Goal: Task Accomplishment & Management: Manage account settings

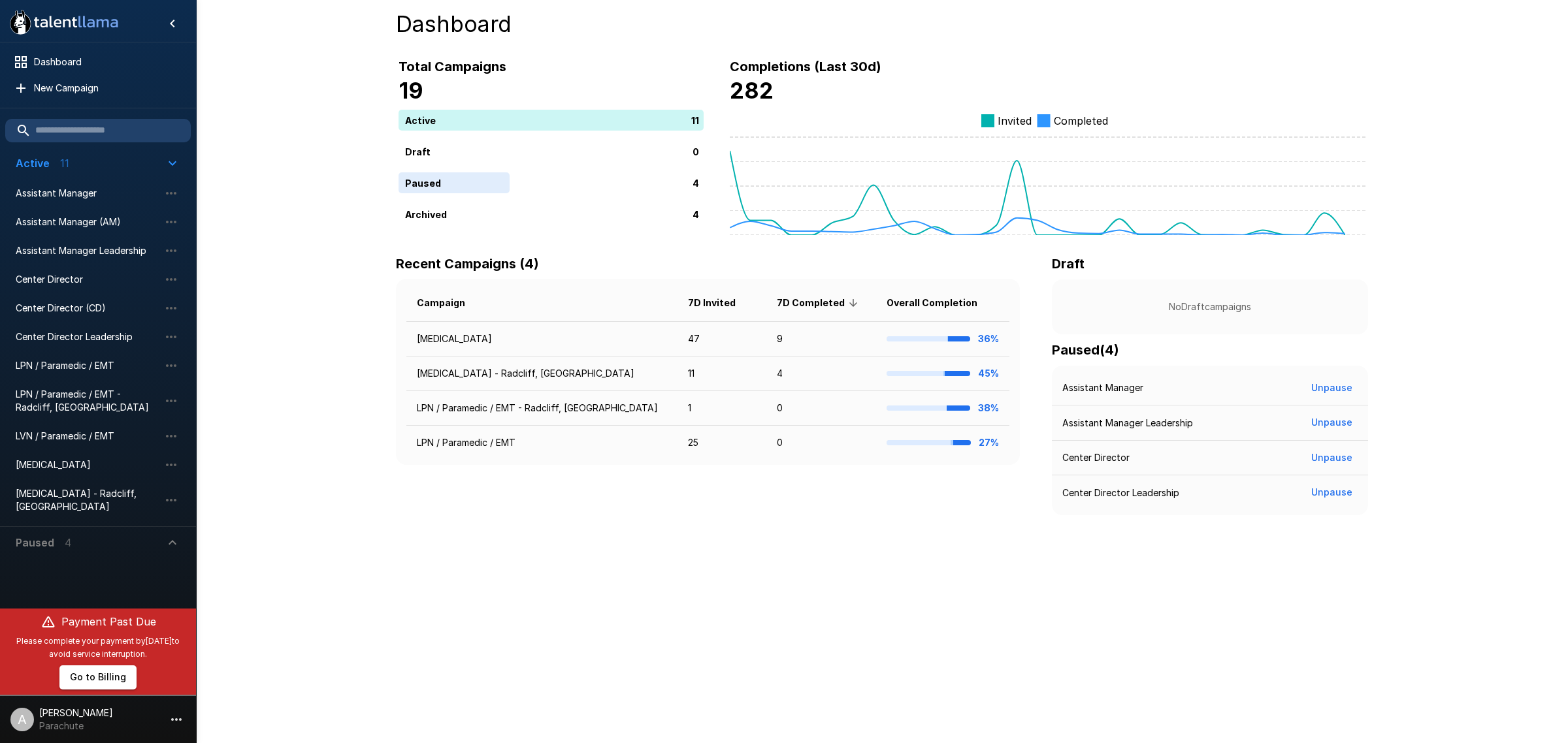
click at [27, 725] on div "A" at bounding box center [22, 720] width 24 height 24
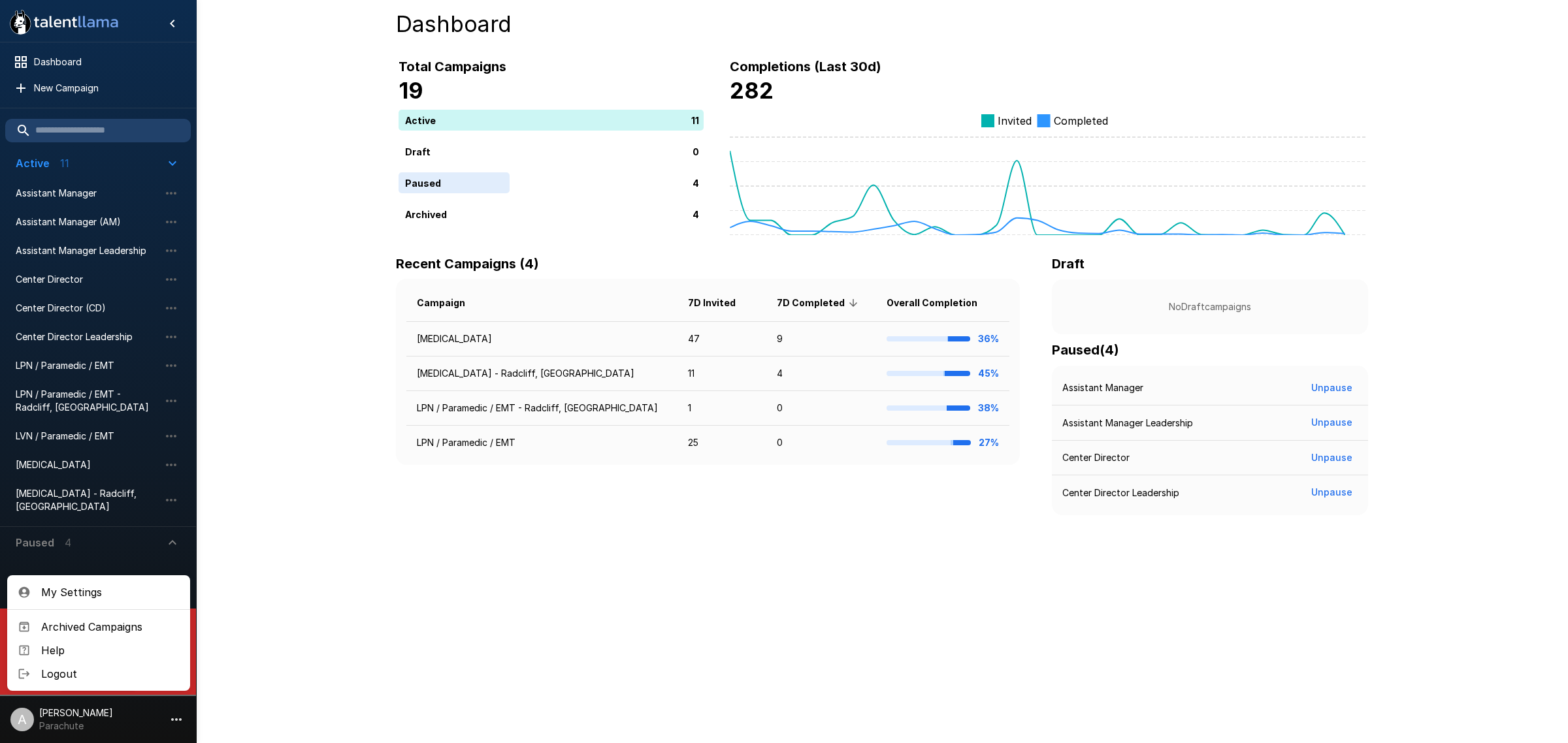
click at [247, 65] on div at bounding box center [784, 372] width 1568 height 743
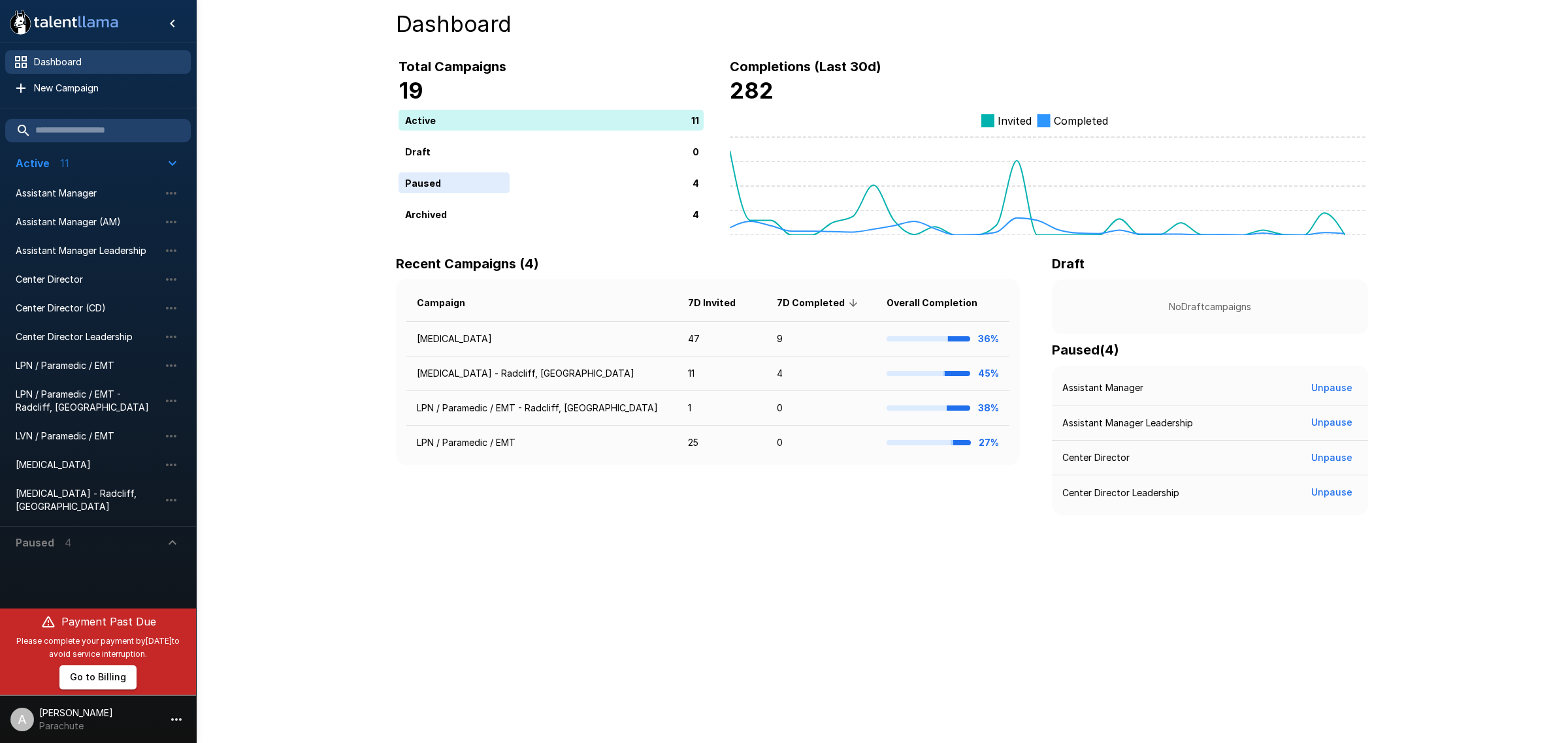
click at [56, 56] on span "Dashboard" at bounding box center [106, 62] width 146 height 13
click at [183, 723] on icon "button" at bounding box center [176, 719] width 16 height 16
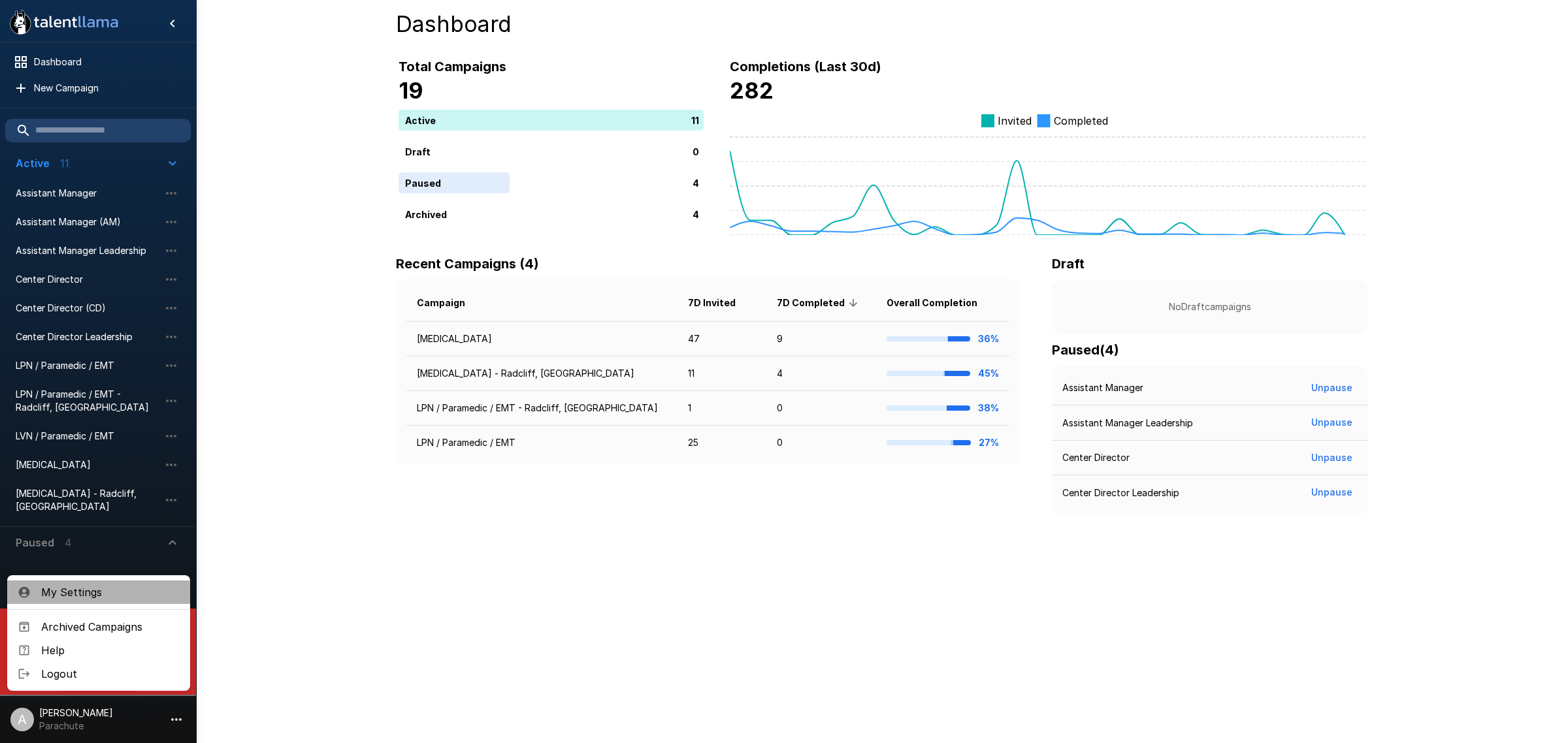
click at [129, 588] on span "My Settings" at bounding box center [111, 592] width 138 height 16
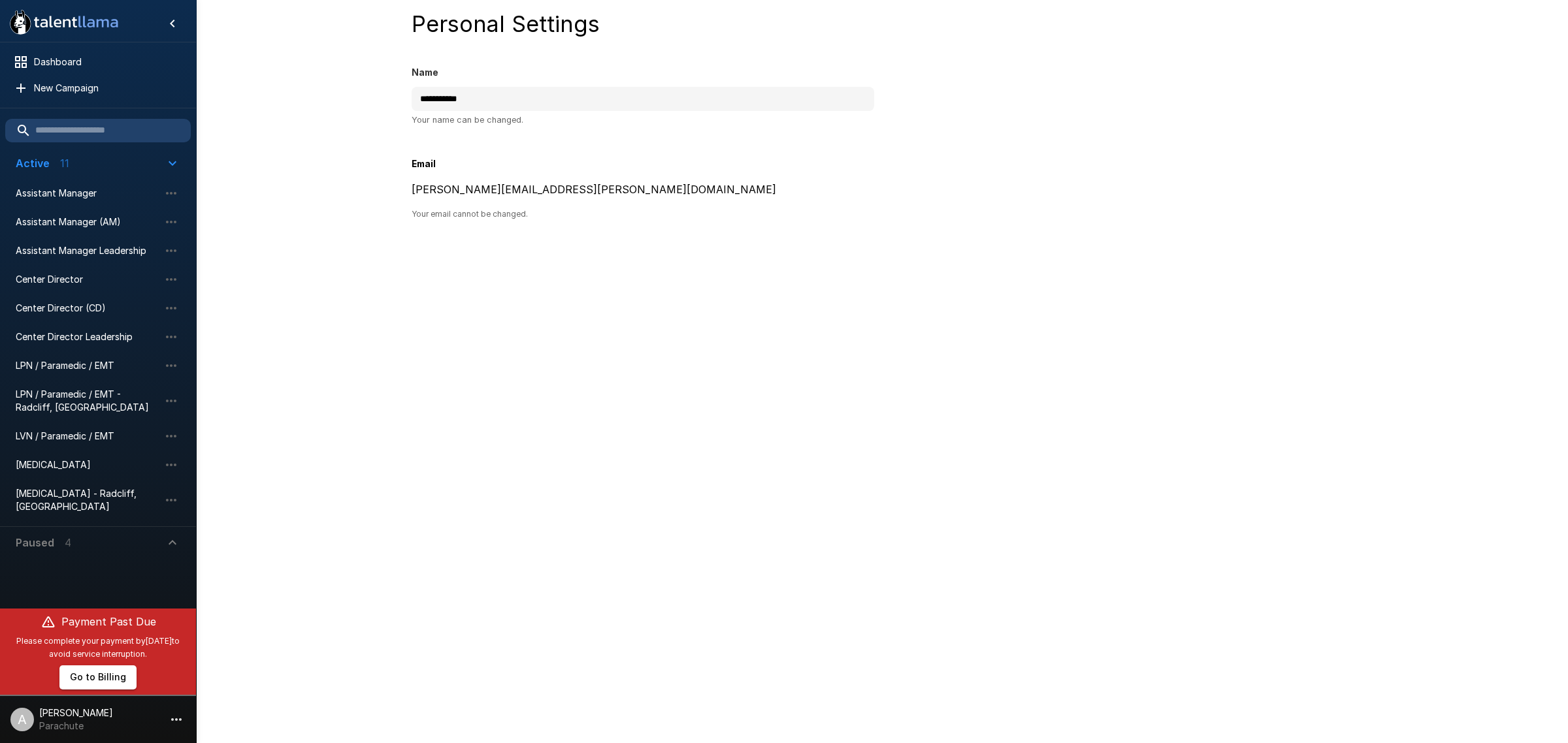
click at [47, 717] on p "[PERSON_NAME]" at bounding box center [75, 713] width 73 height 13
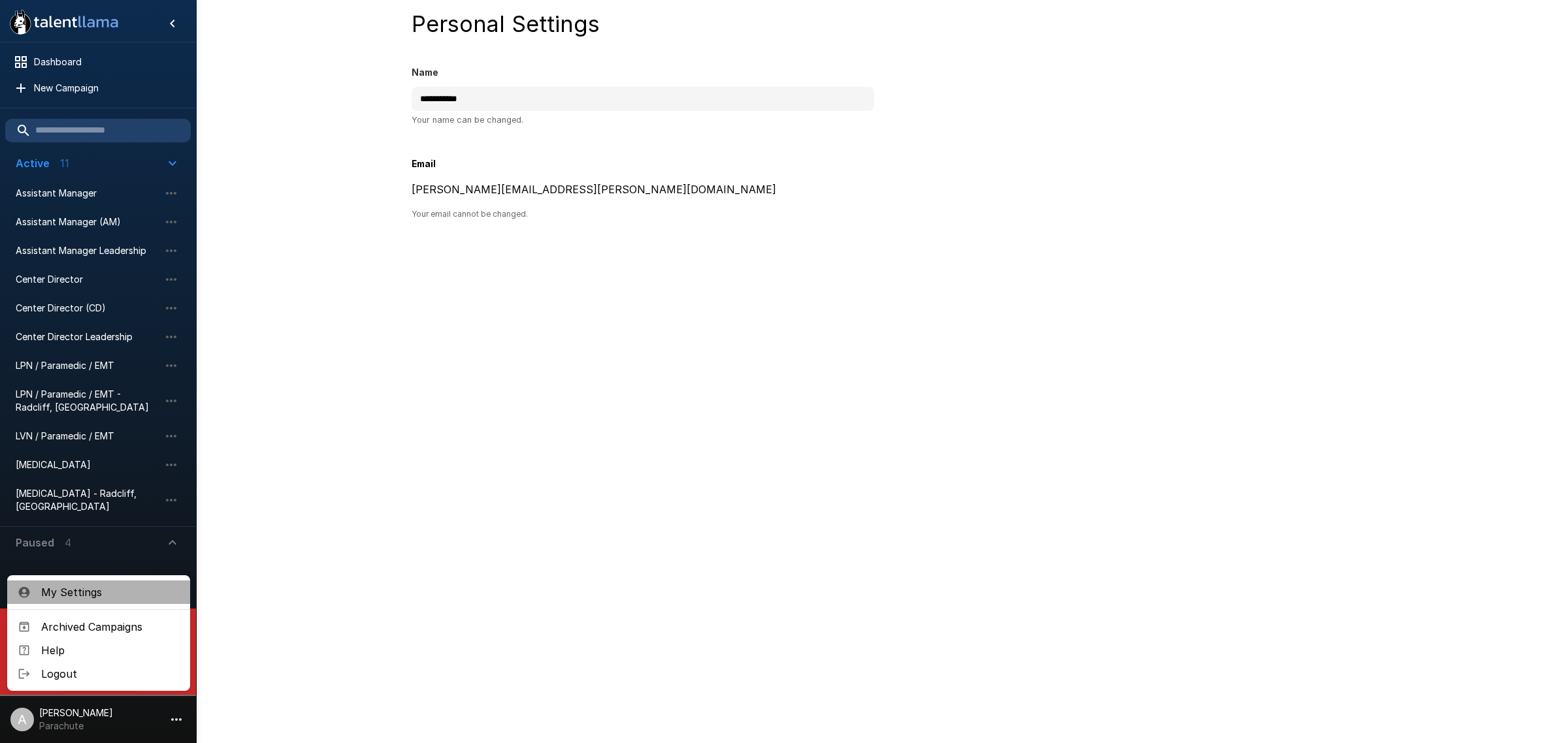
click at [86, 588] on span "My Settings" at bounding box center [111, 592] width 138 height 16
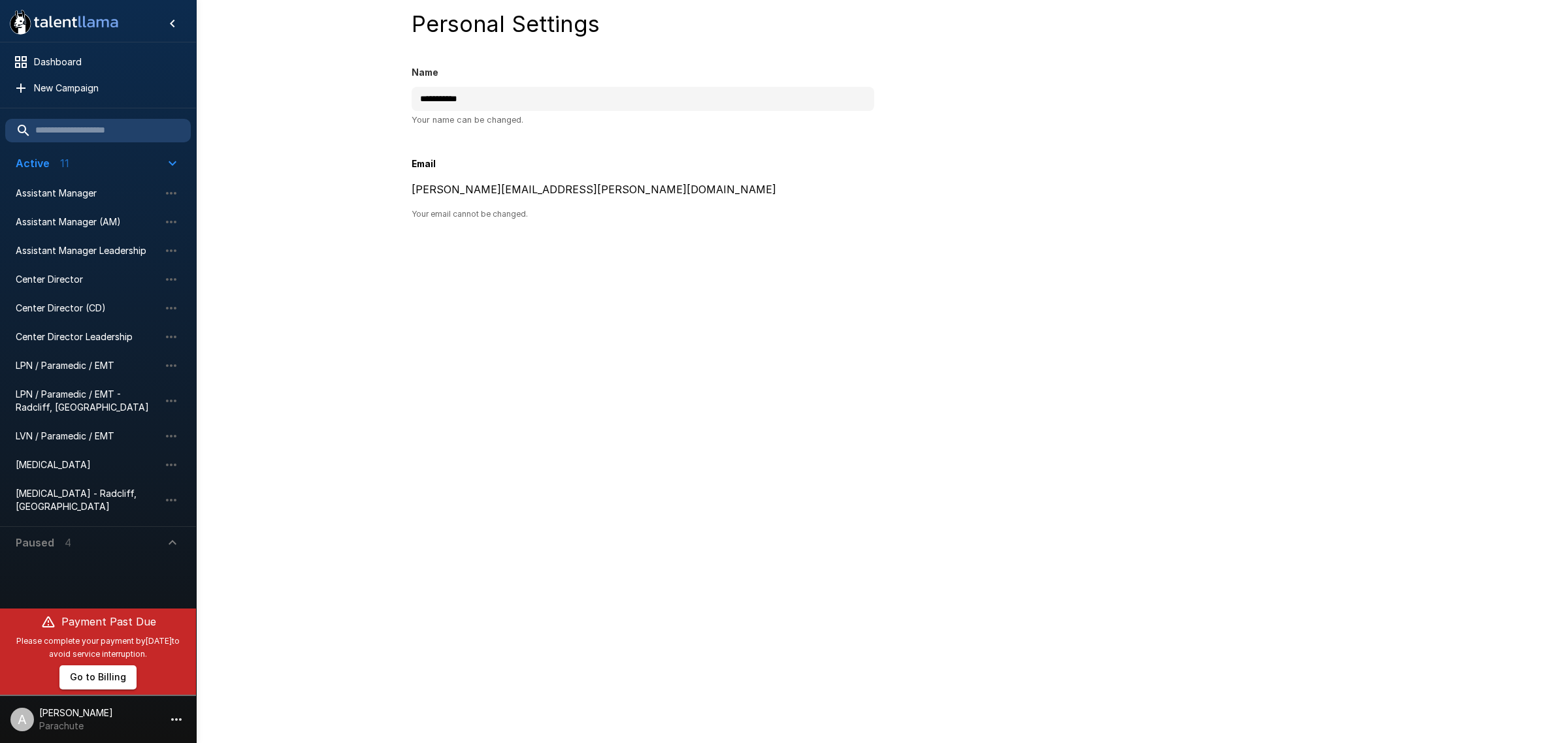
click at [56, 27] on icon ".st0{fill:#FFFFFF;} .st1{fill:#76a4ed;}" at bounding box center [63, 22] width 117 height 34
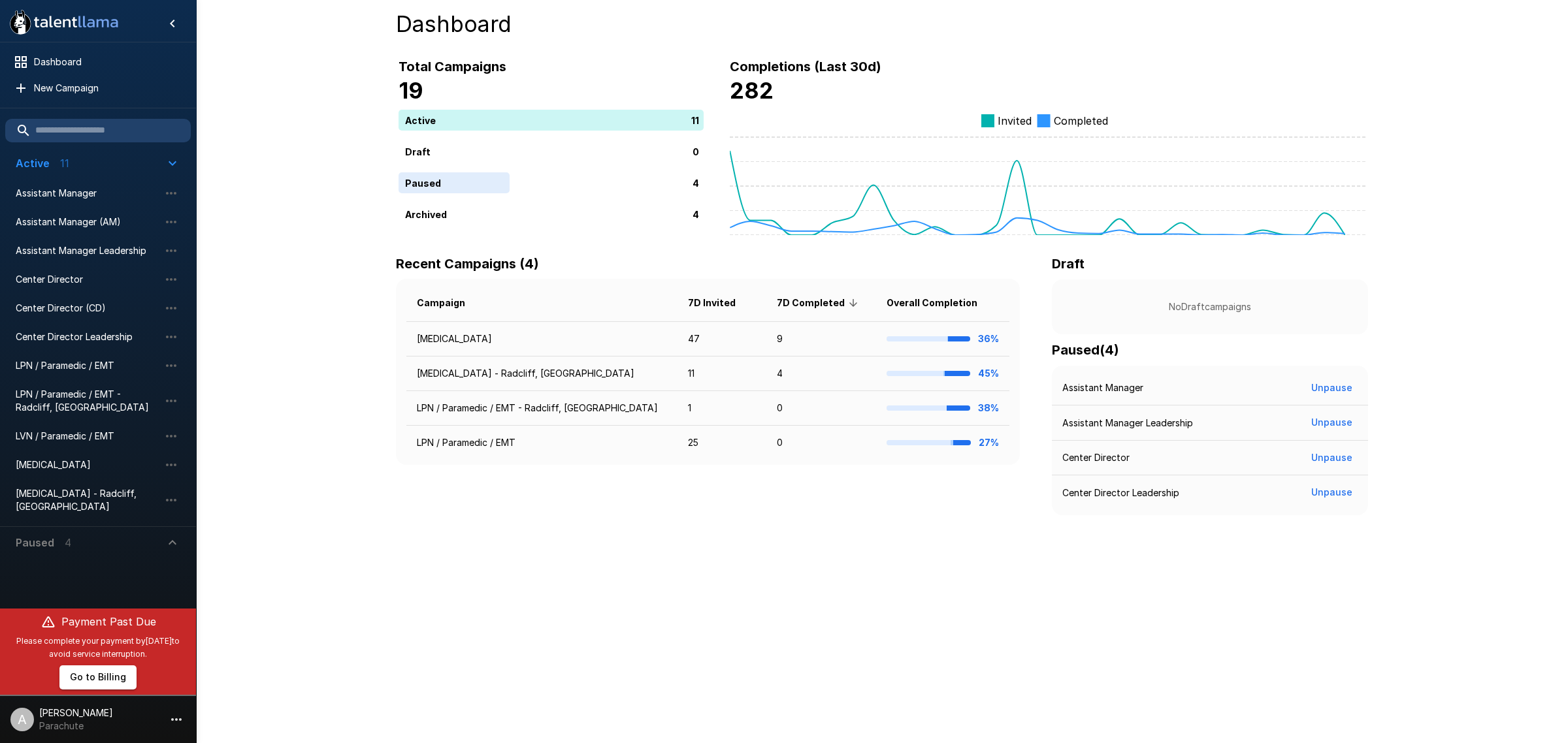
click at [13, 713] on div "A" at bounding box center [22, 720] width 24 height 24
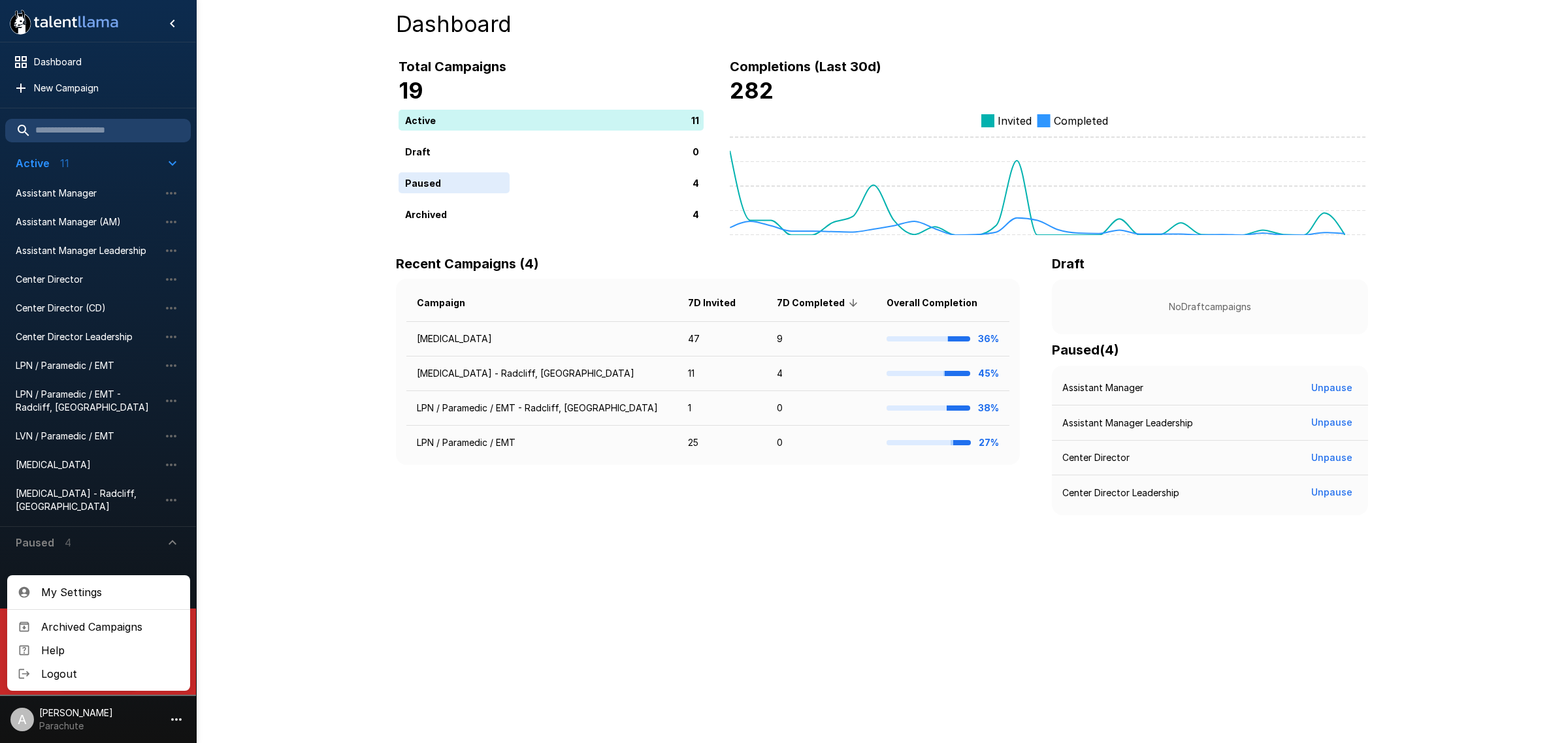
click at [92, 648] on span "Help" at bounding box center [111, 650] width 138 height 16
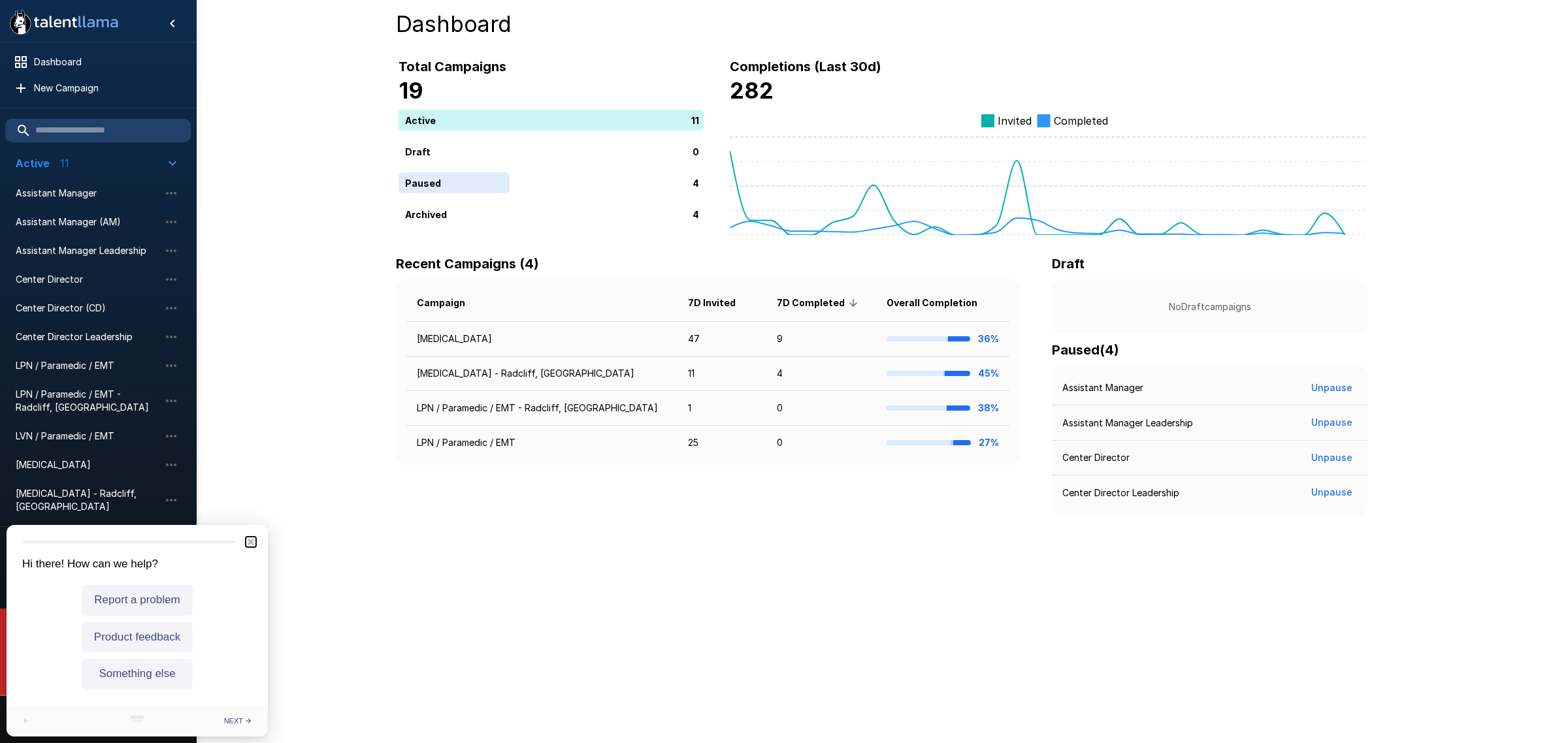
click at [252, 542] on icon "Close" at bounding box center [251, 542] width 7 height 7
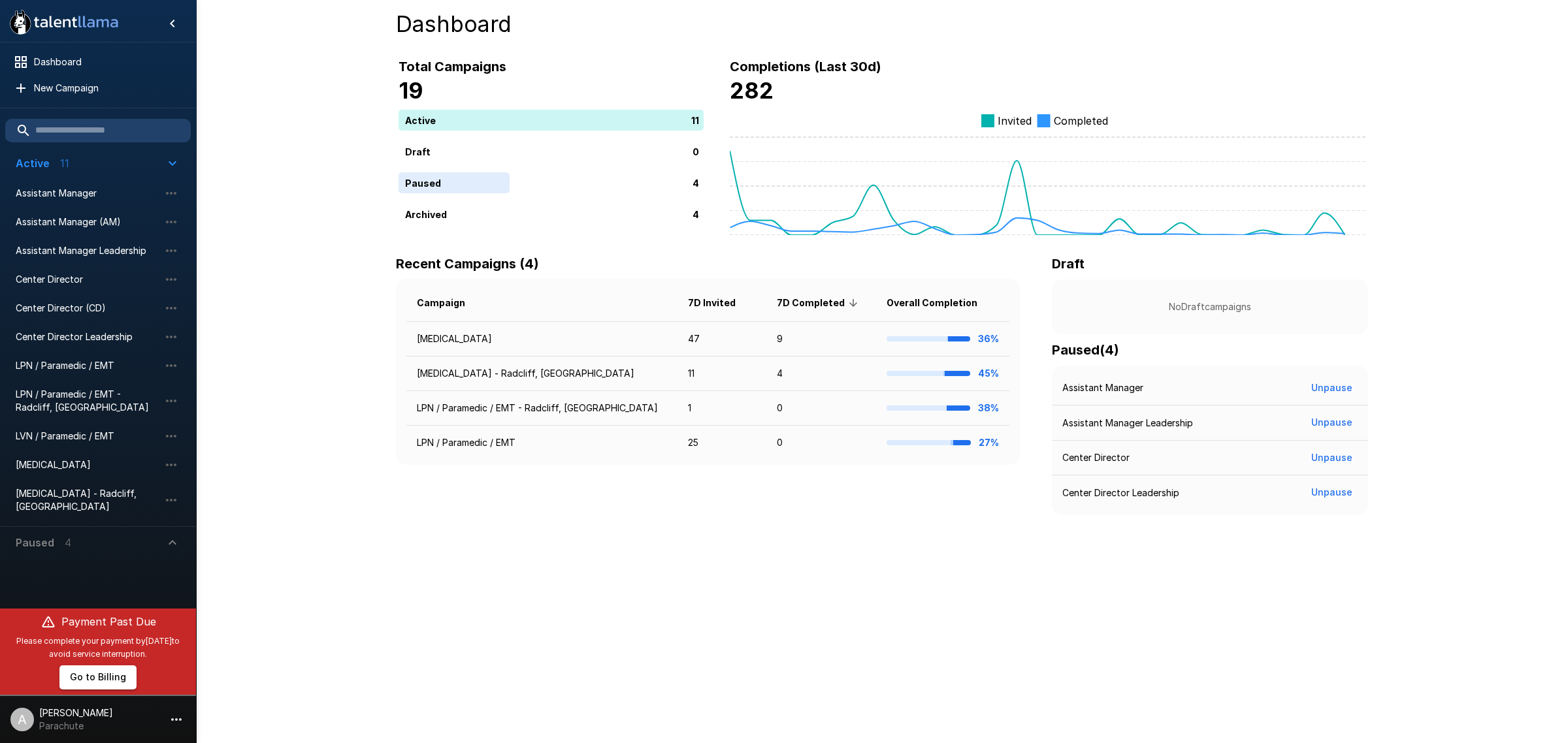
click at [252, 535] on div ".st0{fill:#FFFFFF;} .st1{fill:#76a4ed;} Dashboard New Campaign Active 11 Assist…" at bounding box center [882, 284] width 1372 height 567
click at [181, 576] on div at bounding box center [98, 580] width 196 height 45
click at [96, 68] on span "Dashboard" at bounding box center [106, 62] width 146 height 13
